Goal: Transaction & Acquisition: Purchase product/service

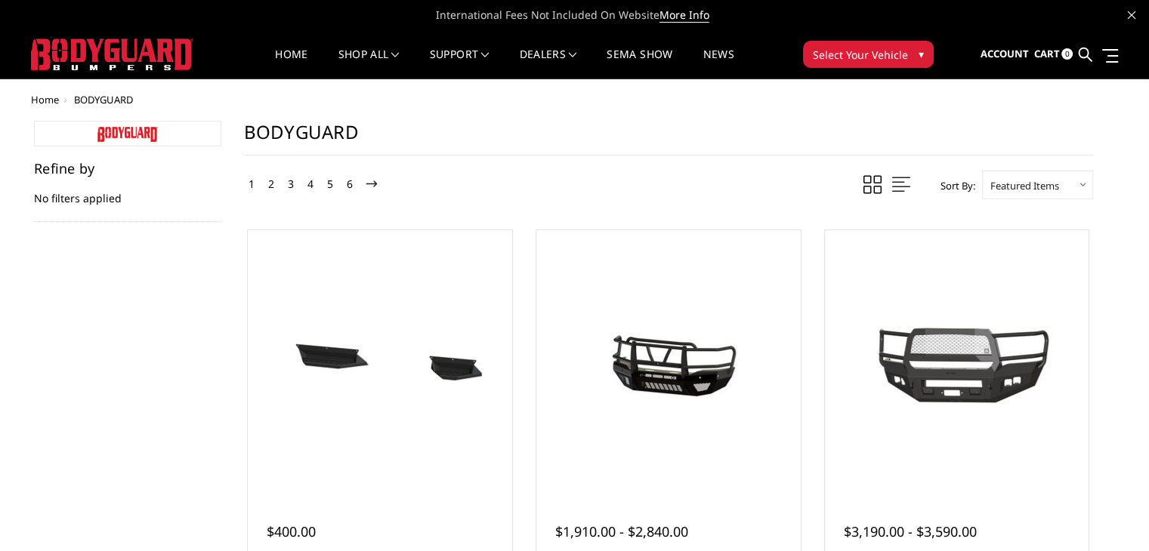
click at [918, 54] on span "▾" at bounding box center [920, 54] width 5 height 16
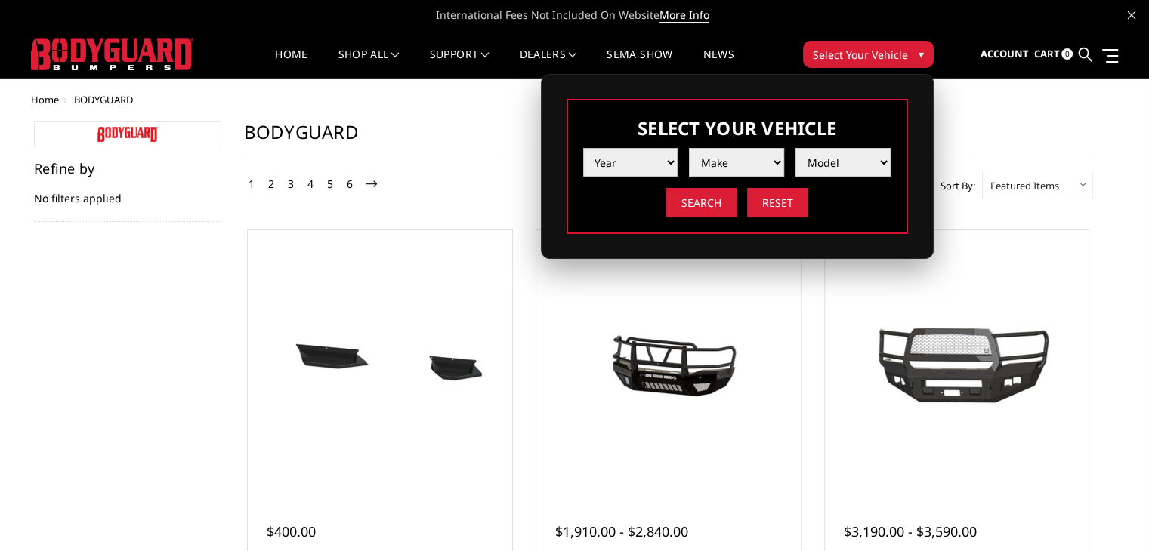
click at [655, 158] on select "Year [DATE] 2024 2023 2022 2021 2020 2019 2018 2017 2016 2015 2014 2013 2012 20…" at bounding box center [630, 162] width 95 height 29
select select "yr_2025"
click at [583, 148] on select "Year [DATE] 2024 2023 2022 2021 2020 2019 2018 2017 2016 2015 2014 2013 2012 20…" at bounding box center [630, 162] width 95 height 29
click at [772, 165] on select "Make Chevrolet Ford GMC Ram Toyota" at bounding box center [736, 162] width 95 height 29
select select "mk_ford"
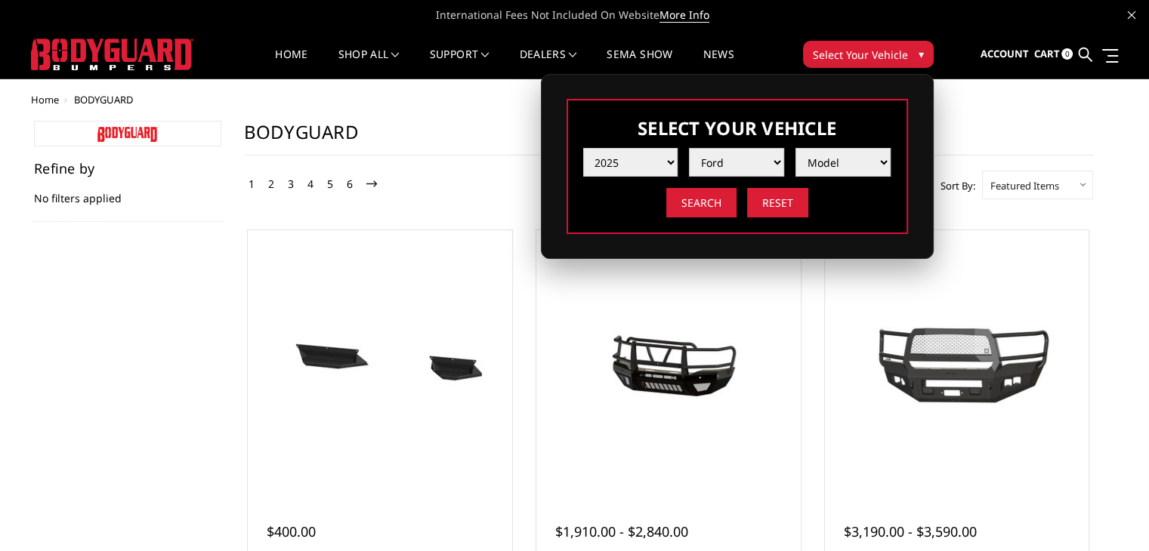
click at [689, 148] on select "Make Chevrolet Ford GMC Ram Toyota" at bounding box center [736, 162] width 95 height 29
click at [881, 165] on select "Model F150 F150 Raptor F250 / F350 F450 F550" at bounding box center [842, 162] width 95 height 29
select select "md_f150-raptor"
click at [795, 148] on select "Model F150 F150 Raptor F250 / F350 F450 F550" at bounding box center [842, 162] width 95 height 29
click at [696, 196] on input "Search" at bounding box center [701, 202] width 70 height 29
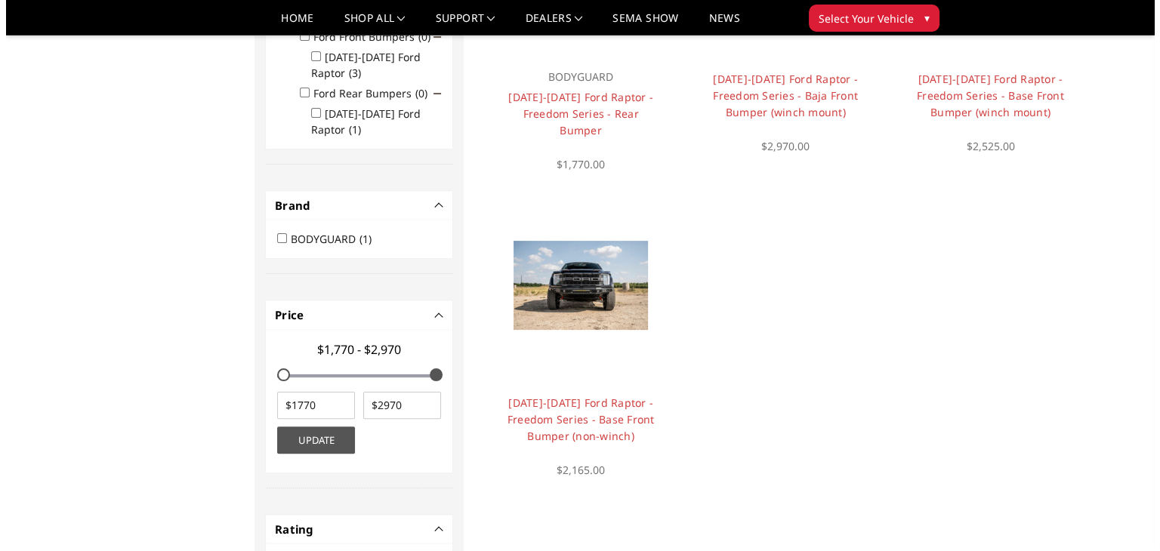
scroll to position [330, 0]
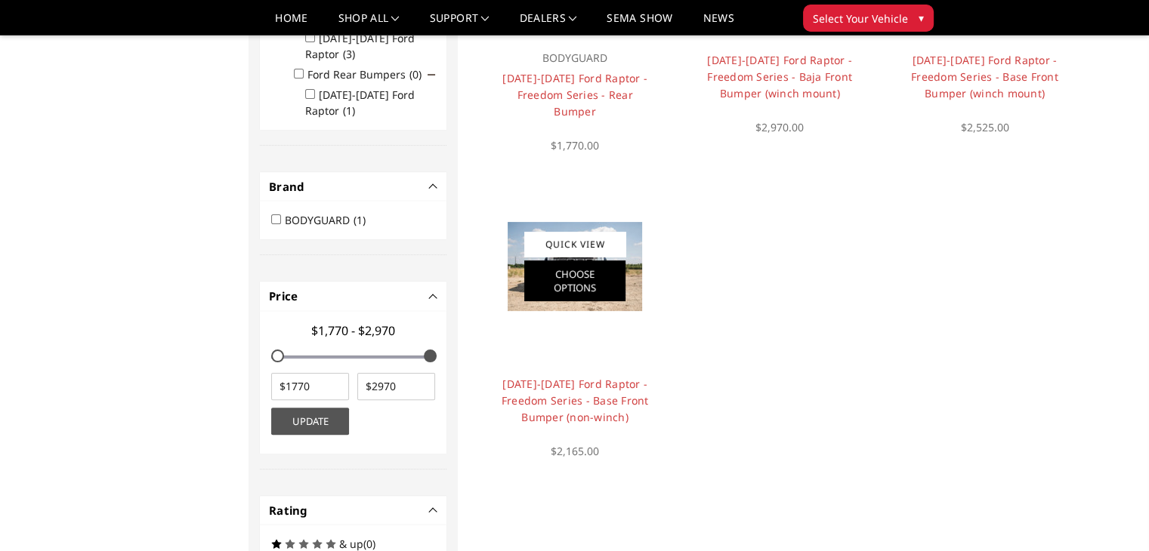
drag, startPoint x: 571, startPoint y: 258, endPoint x: 584, endPoint y: 267, distance: 15.3
click at [571, 258] on div "Quick View Choose Options" at bounding box center [574, 266] width 101 height 69
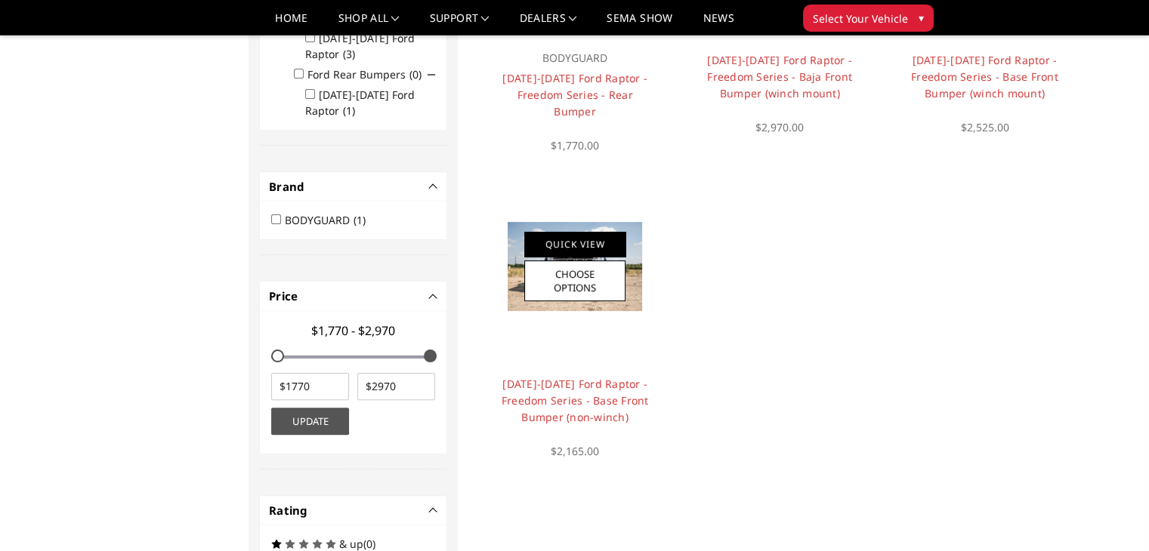
click at [580, 239] on link "Quick View" at bounding box center [574, 244] width 101 height 25
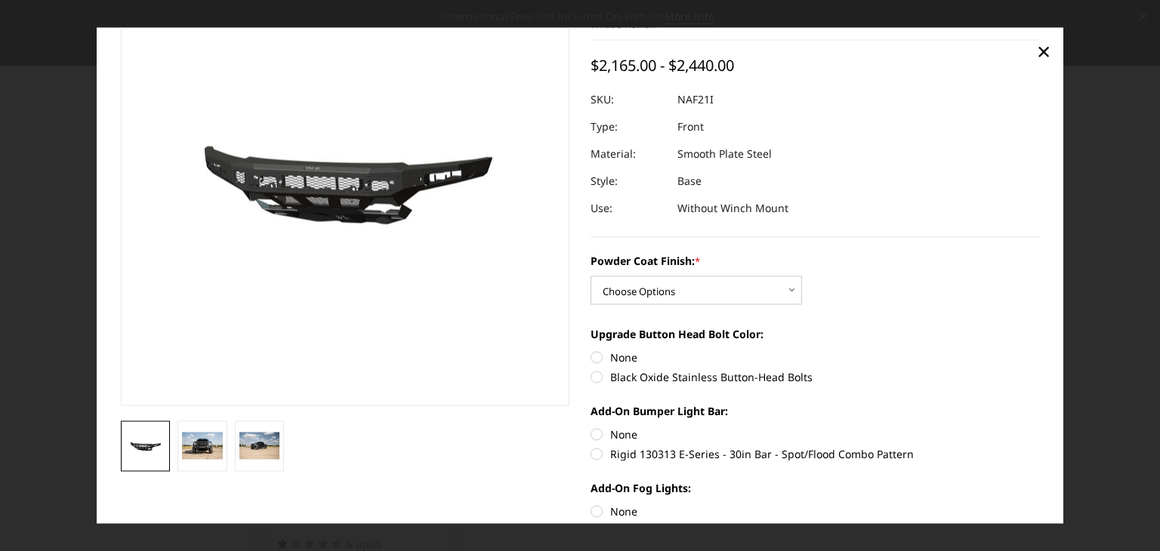
scroll to position [100, 0]
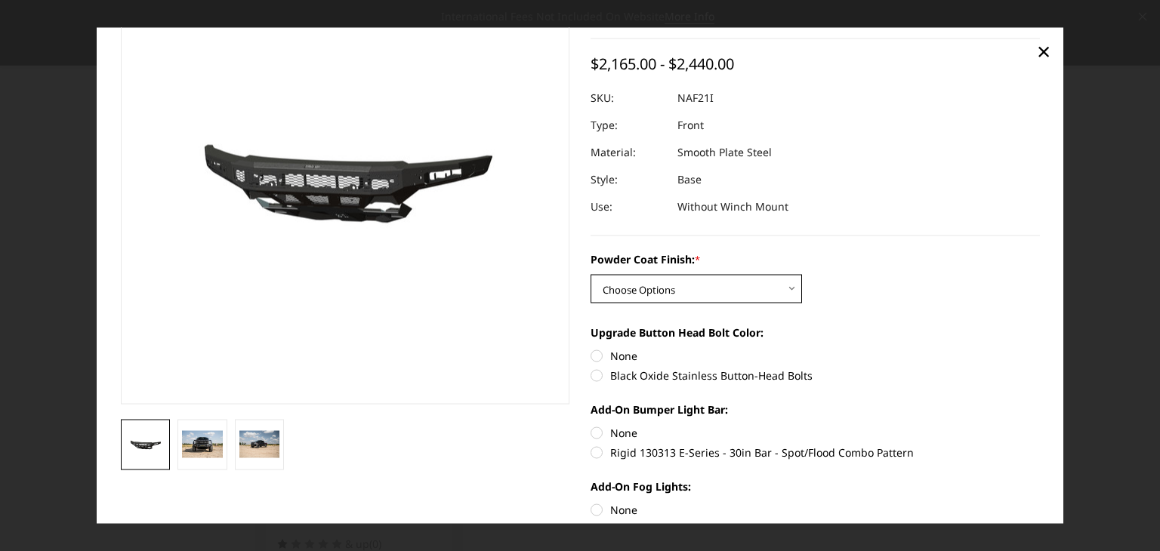
click at [789, 289] on select "Choose Options Bare Metal Texture Black Powder Coat" at bounding box center [696, 289] width 211 height 29
select select "2768"
click at [591, 275] on select "Choose Options Bare Metal Texture Black Powder Coat" at bounding box center [696, 289] width 211 height 29
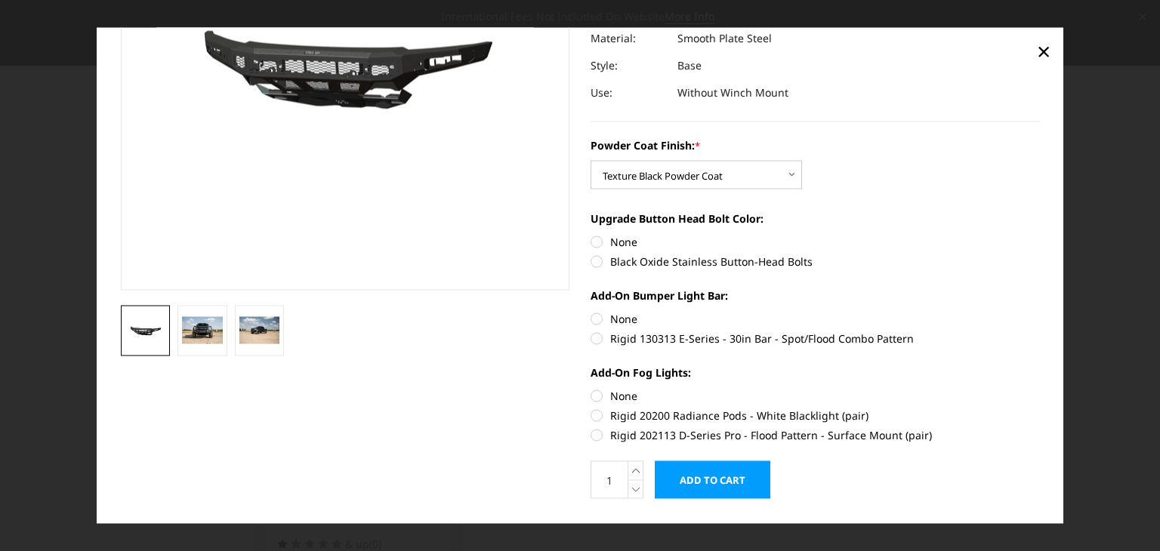
scroll to position [213, 0]
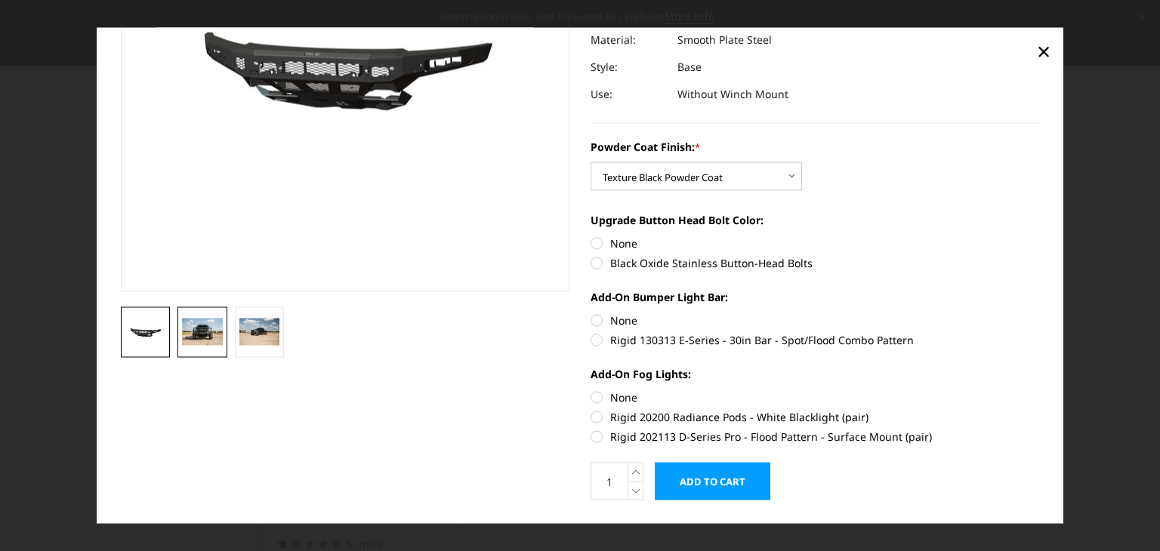
click at [210, 309] on link at bounding box center [202, 332] width 50 height 51
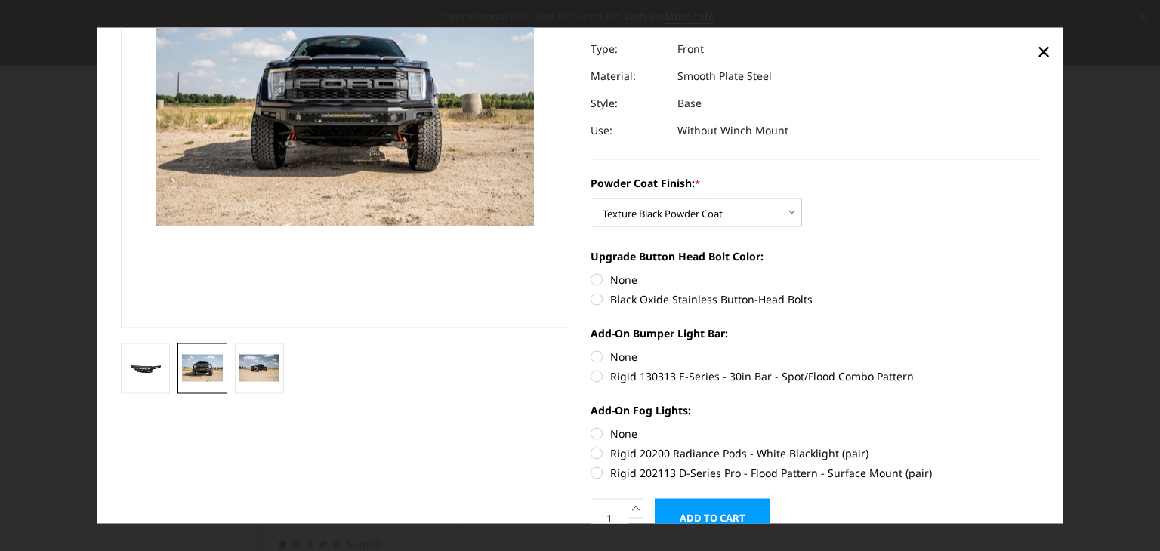
click at [429, 196] on img at bounding box center [238, 62] width 967 height 640
click at [591, 299] on label "Black Oxide Stainless Button-Head Bolts" at bounding box center [815, 300] width 449 height 16
click at [1040, 273] on input "Black Oxide Stainless Button-Head Bolts" at bounding box center [1040, 272] width 1 height 1
radio input "true"
click at [591, 378] on label "Rigid 130313 E-Series - 30in Bar - Spot/Flood Combo Pattern" at bounding box center [815, 377] width 449 height 16
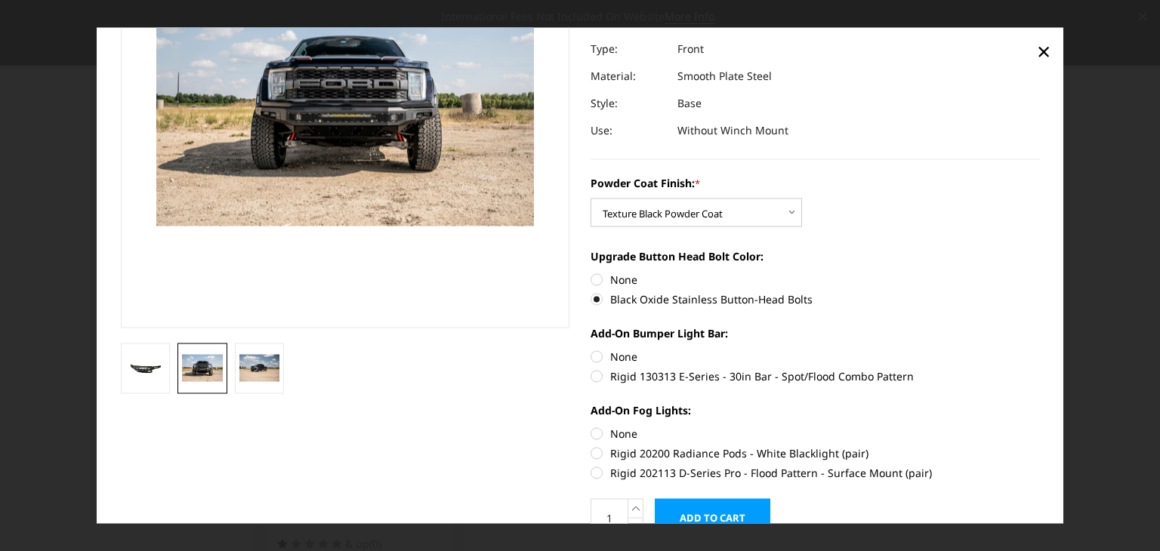
click at [1040, 350] on input "Rigid 130313 E-Series - 30in Bar - Spot/Flood Combo Pattern" at bounding box center [1040, 349] width 1 height 1
radio input "true"
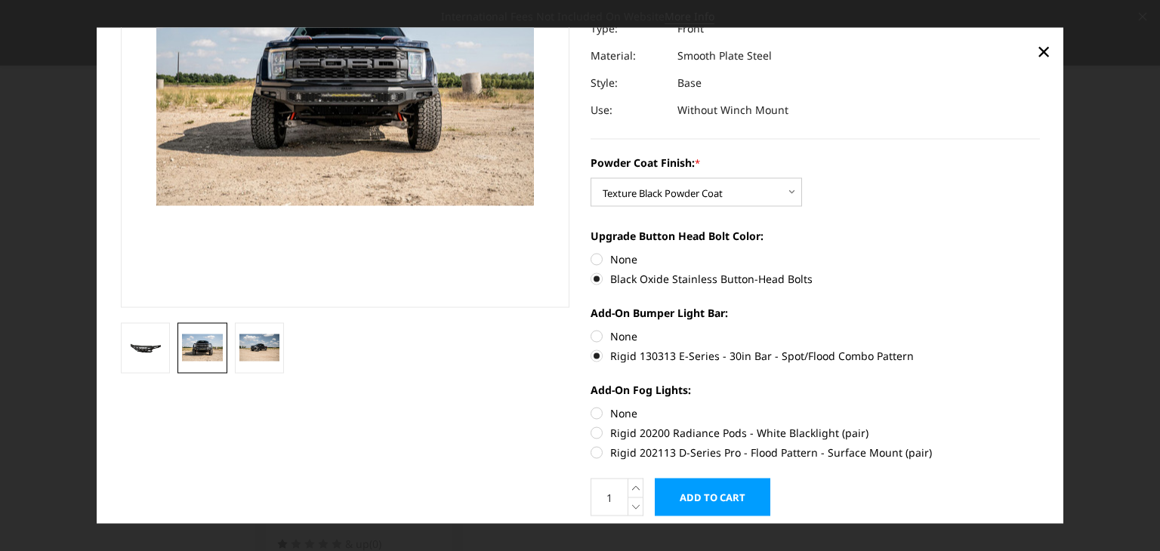
scroll to position [207, 0]
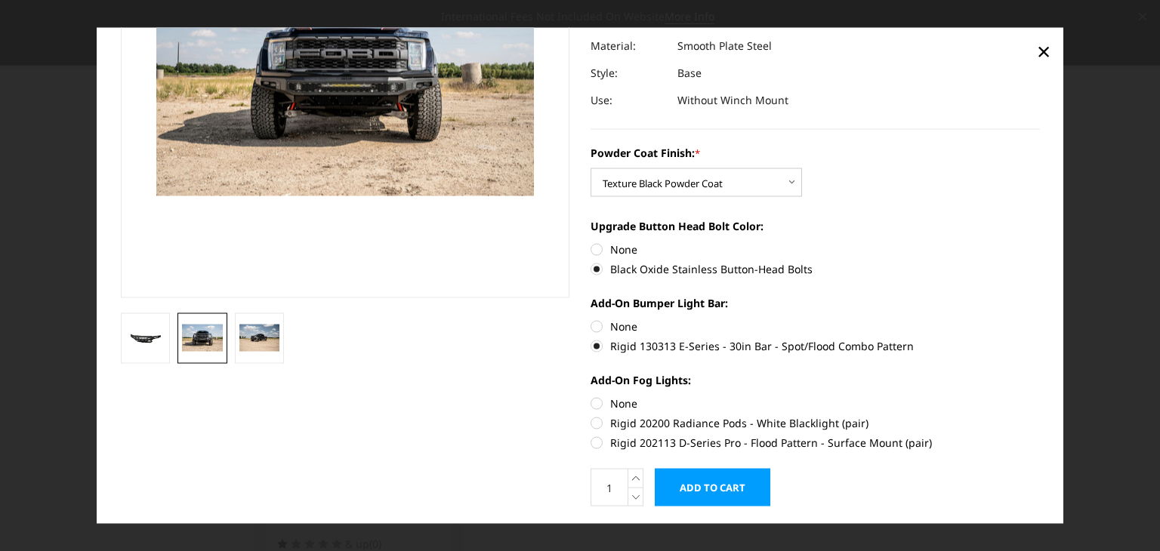
click at [591, 418] on label "Rigid 20200 Radiance Pods - White Blacklight (pair)" at bounding box center [815, 423] width 449 height 16
click at [1040, 397] on input "Rigid 20200 Radiance Pods - White Blacklight (pair)" at bounding box center [1040, 396] width 1 height 1
radio input "true"
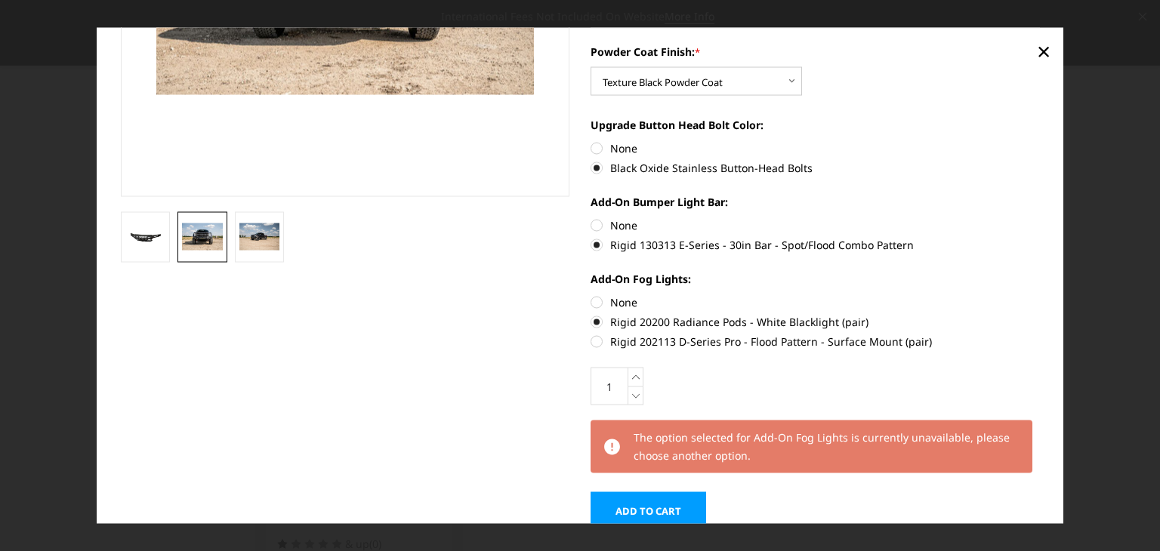
scroll to position [375, 0]
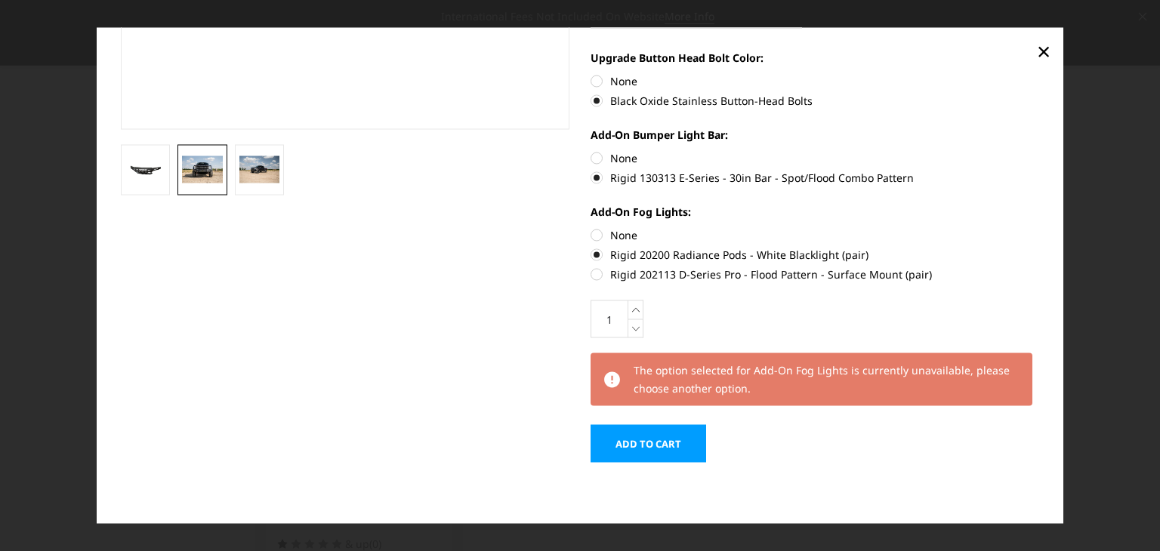
click at [596, 257] on label "Rigid 20200 Radiance Pods - White Blacklight (pair)" at bounding box center [815, 255] width 449 height 16
click at [1040, 228] on input "Rigid 20200 Radiance Pods - White Blacklight (pair)" at bounding box center [1040, 227] width 1 height 1
click at [591, 236] on label "None" at bounding box center [815, 235] width 449 height 16
click at [591, 228] on input "None" at bounding box center [591, 227] width 1 height 1
radio input "true"
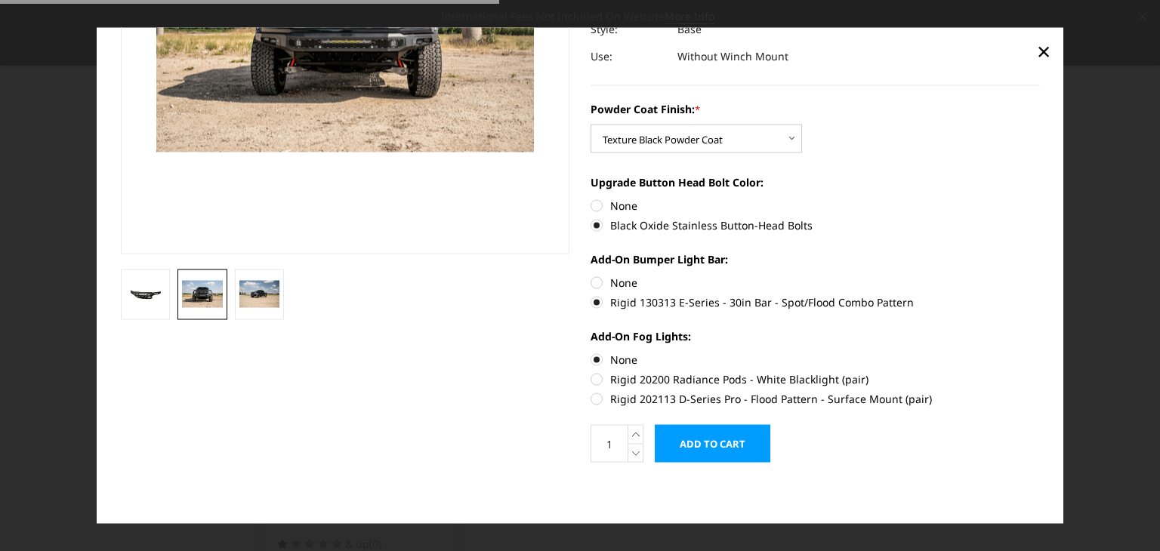
scroll to position [251, 0]
click at [702, 434] on input "Add to Cart" at bounding box center [713, 444] width 116 height 38
